Goal: Task Accomplishment & Management: Manage account settings

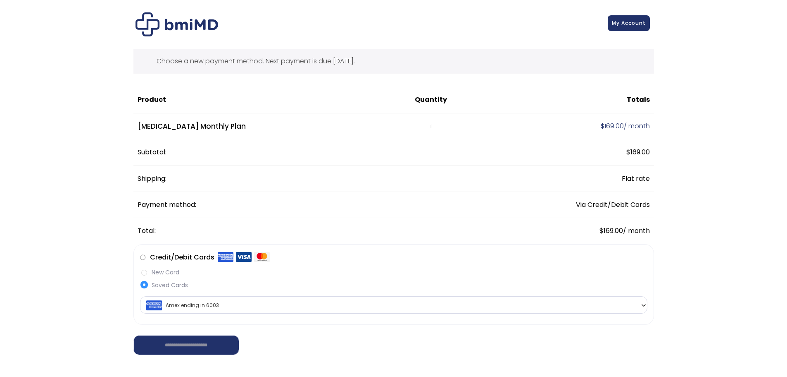
click at [622, 28] on link "My Account" at bounding box center [629, 23] width 42 height 16
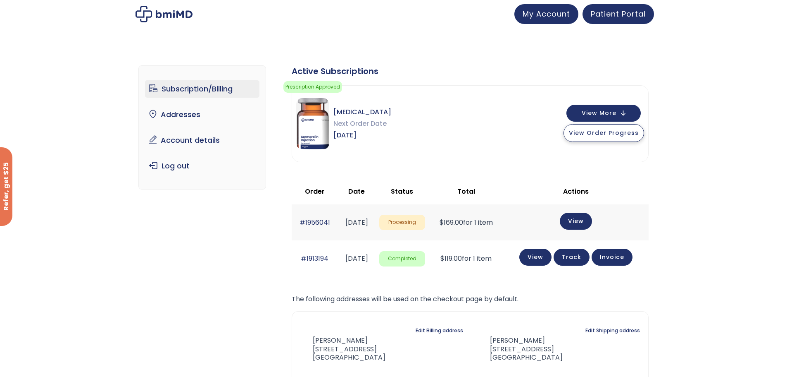
click at [604, 136] on span "View Order Progress" at bounding box center [604, 133] width 70 height 8
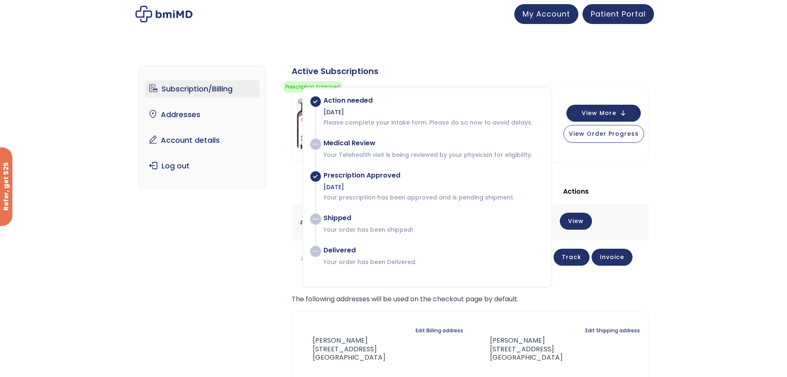
click at [189, 236] on div "Subscription/Billing bmiRewards Addresses Account details Submit a Review Log o…" at bounding box center [393, 247] width 511 height 396
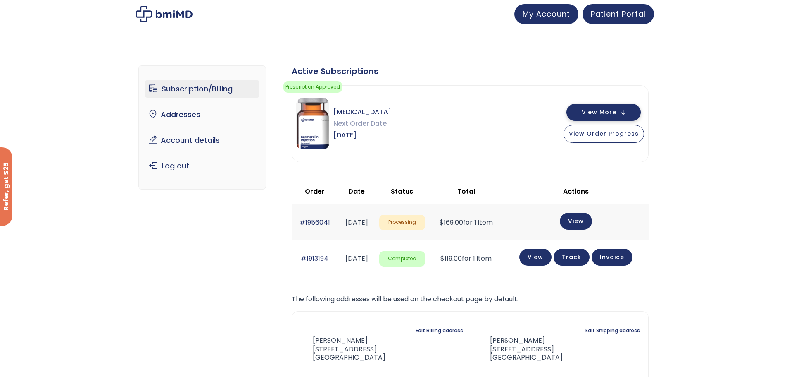
click at [618, 115] on button "View More" at bounding box center [604, 112] width 74 height 17
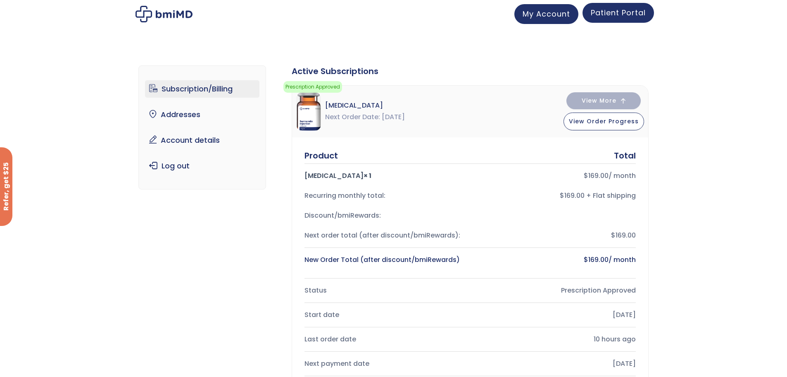
click at [608, 16] on span "Patient Portal" at bounding box center [618, 12] width 55 height 10
